Goal: Purchase product/service

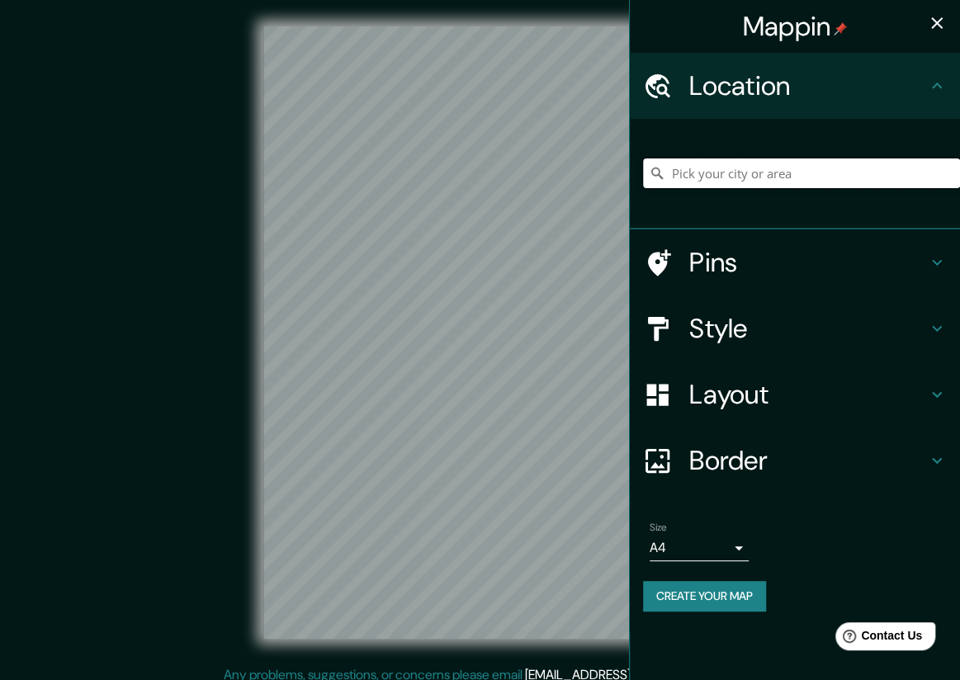
click at [749, 174] on input "Pick your city or area" at bounding box center [801, 173] width 317 height 30
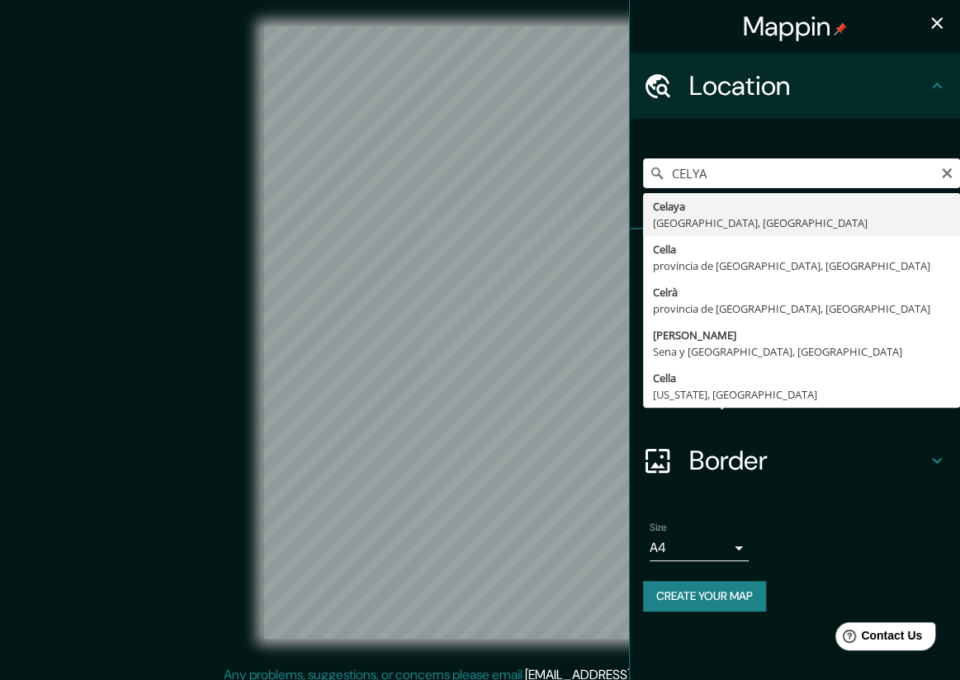
type input "[GEOGRAPHIC_DATA], [GEOGRAPHIC_DATA], [GEOGRAPHIC_DATA]"
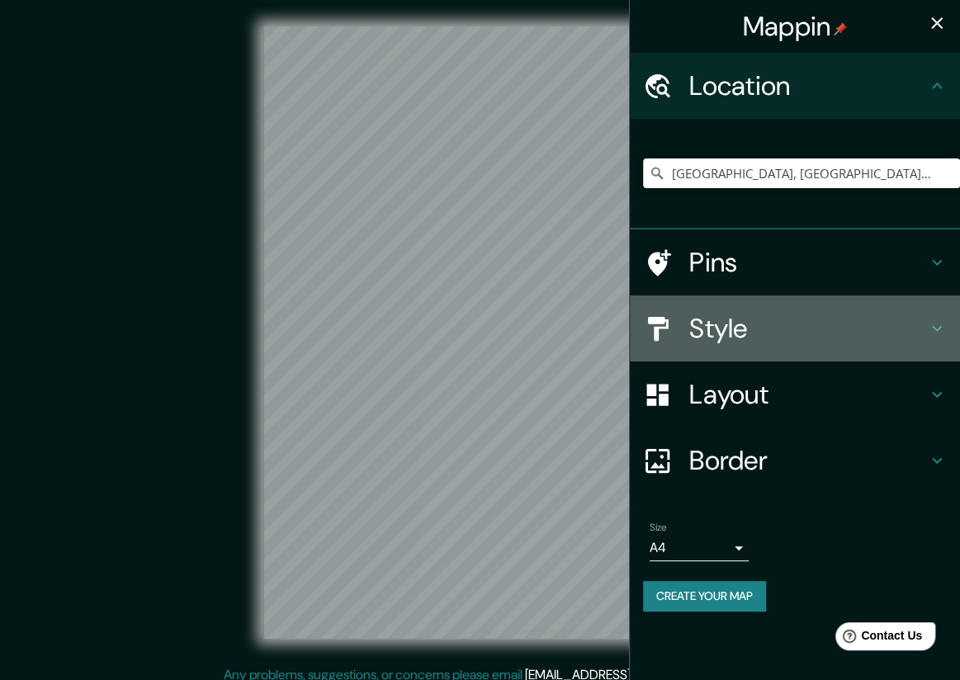
click at [776, 325] on h4 "Style" at bounding box center [808, 328] width 238 height 33
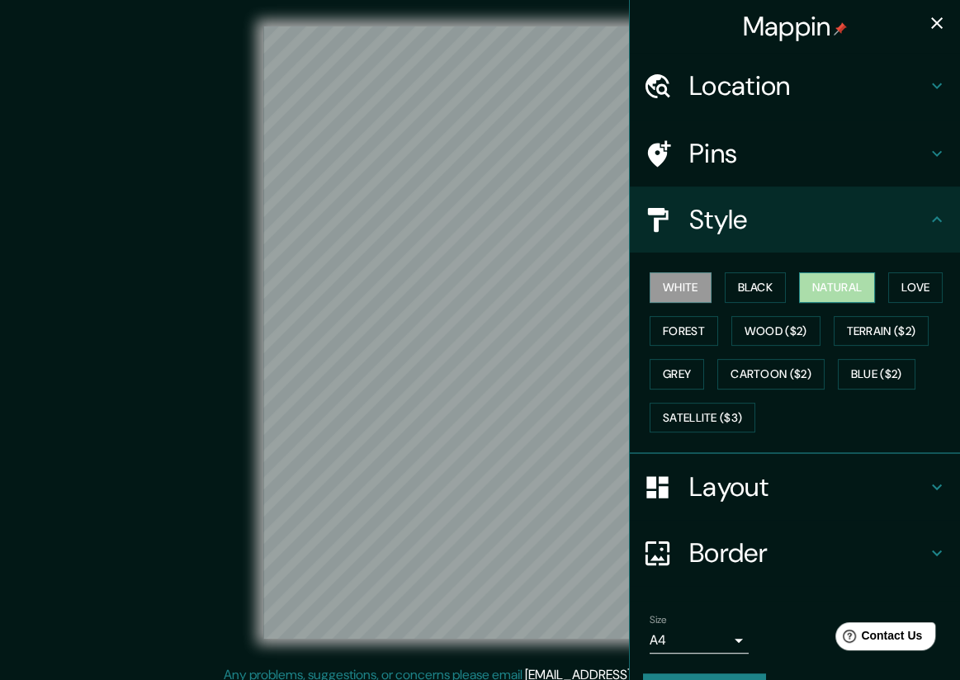
click at [845, 280] on button "Natural" at bounding box center [837, 287] width 76 height 31
click at [913, 293] on button "Love" at bounding box center [915, 287] width 54 height 31
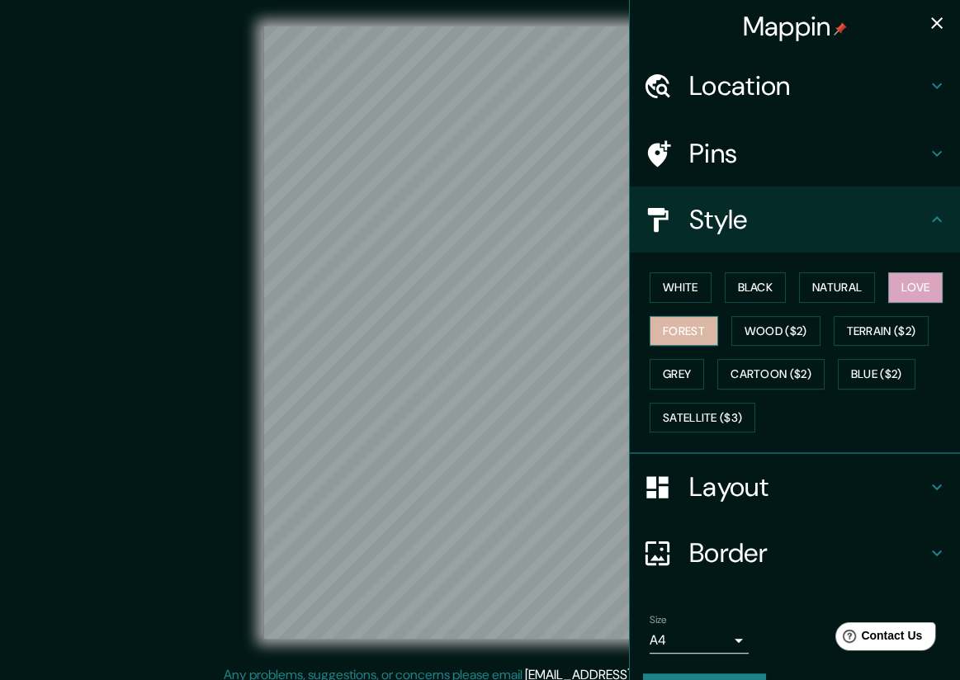
click at [687, 324] on button "Forest" at bounding box center [683, 331] width 68 height 31
click at [687, 369] on button "Grey" at bounding box center [676, 374] width 54 height 31
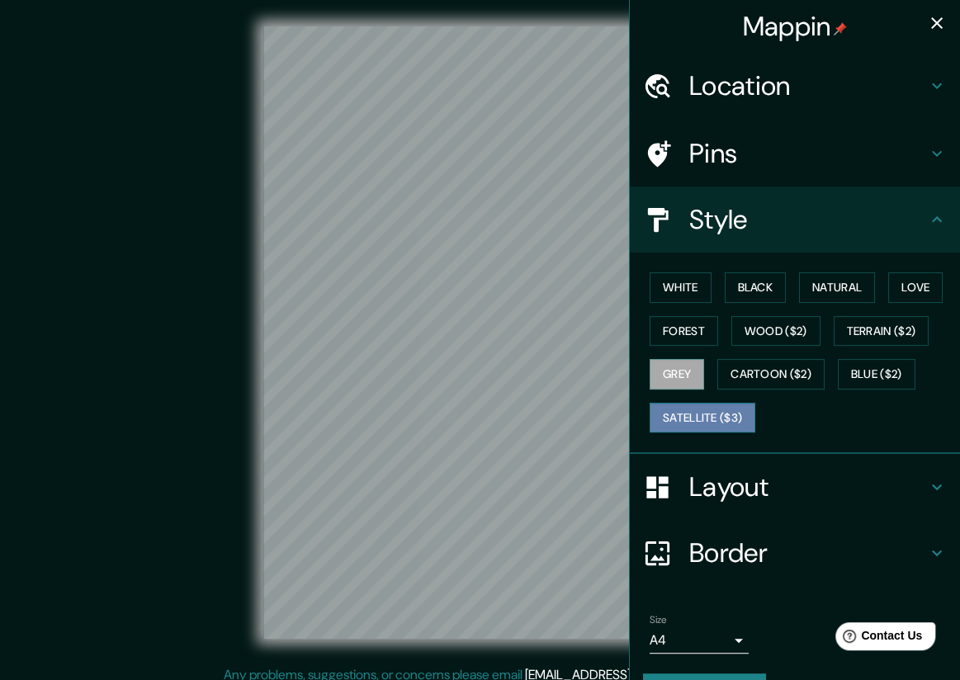
click at [703, 411] on button "Satellite ($3)" at bounding box center [702, 418] width 106 height 31
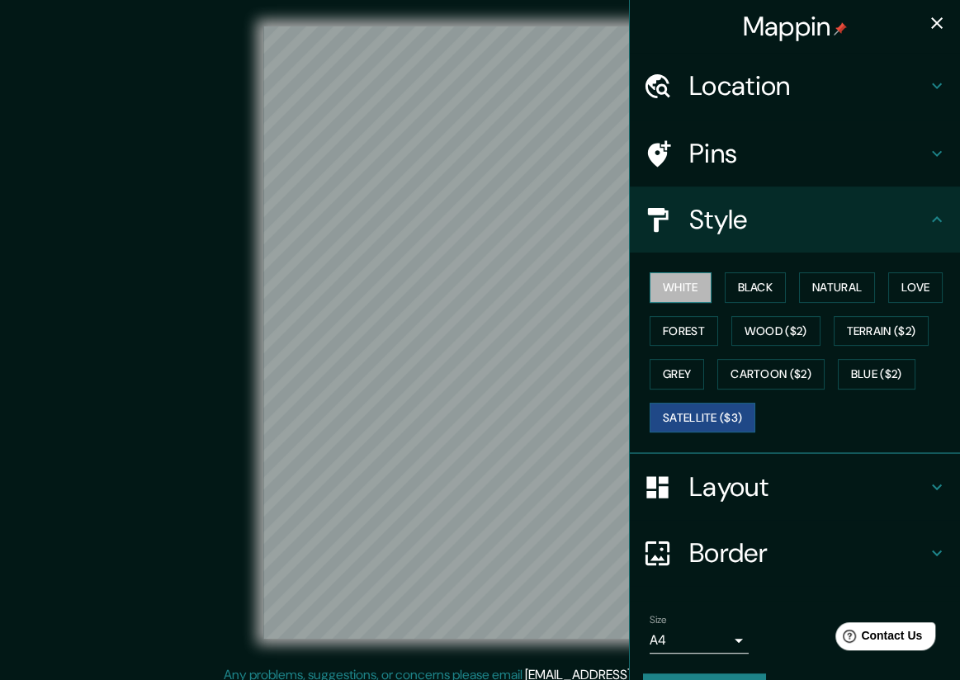
click at [677, 280] on button "White" at bounding box center [680, 287] width 62 height 31
click at [664, 319] on button "Forest" at bounding box center [683, 331] width 68 height 31
